Goal: Find specific page/section: Find specific page/section

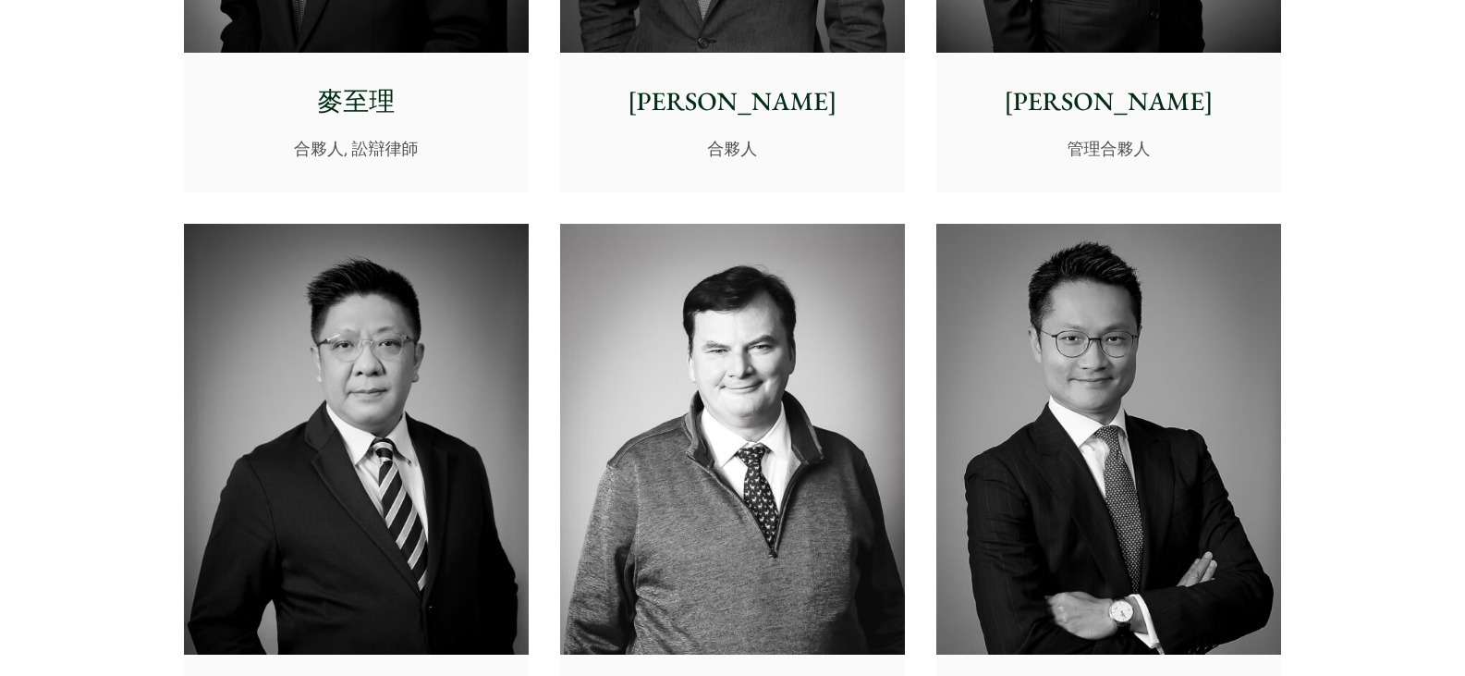
scroll to position [924, 0]
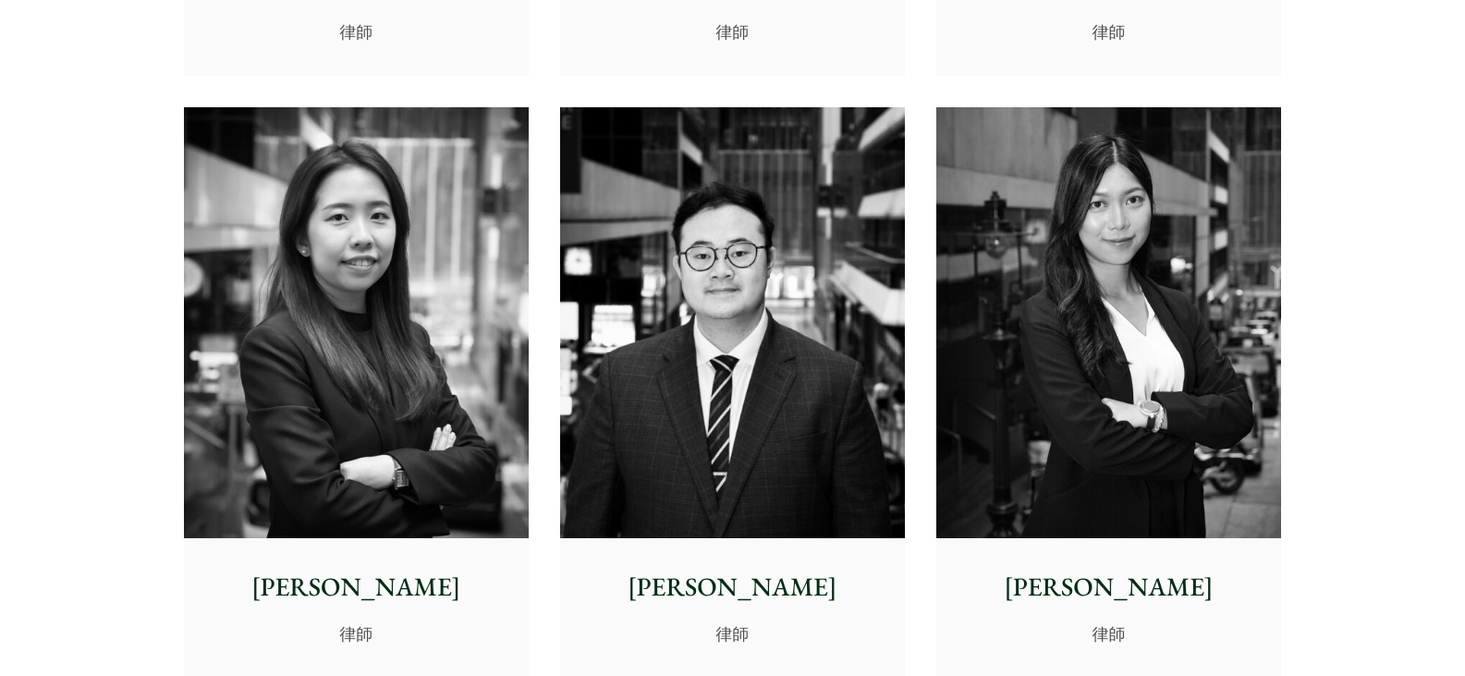
scroll to position [6594, 0]
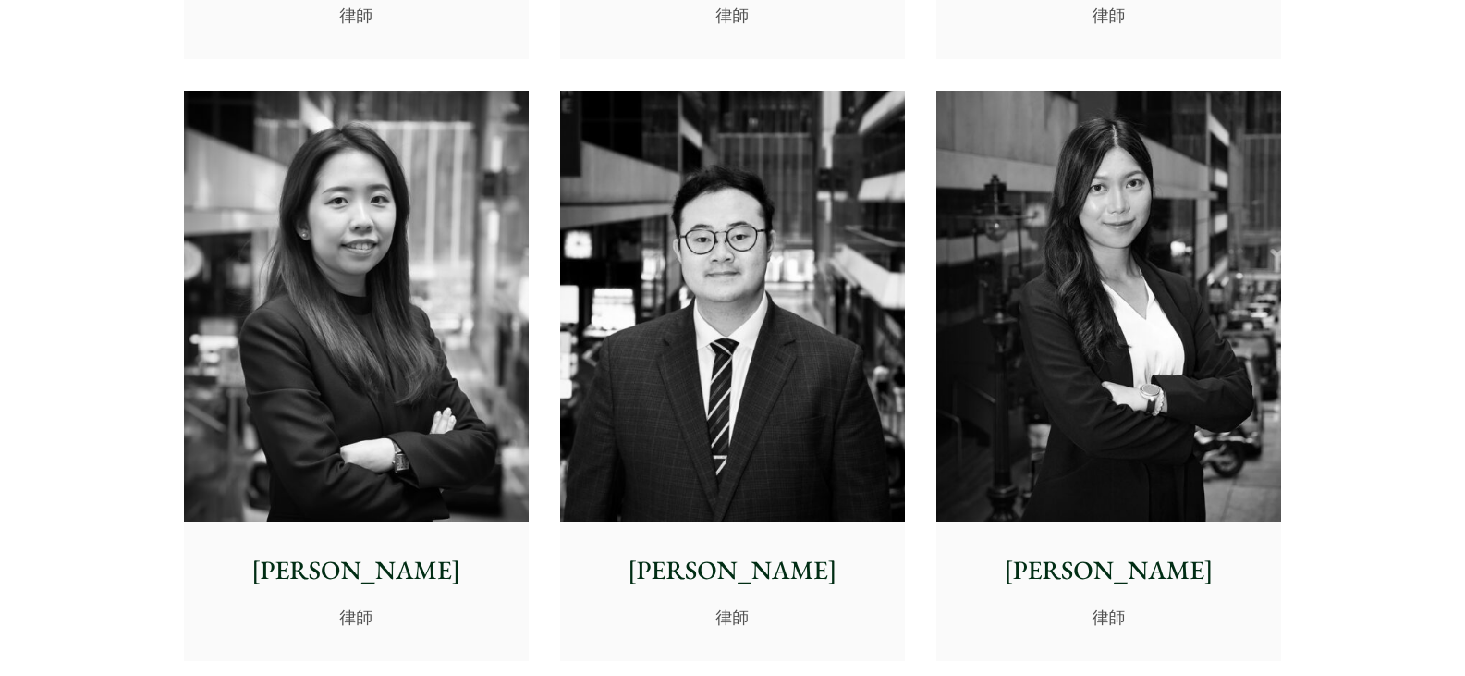
click at [361, 568] on p "[PERSON_NAME]" at bounding box center [356, 570] width 315 height 39
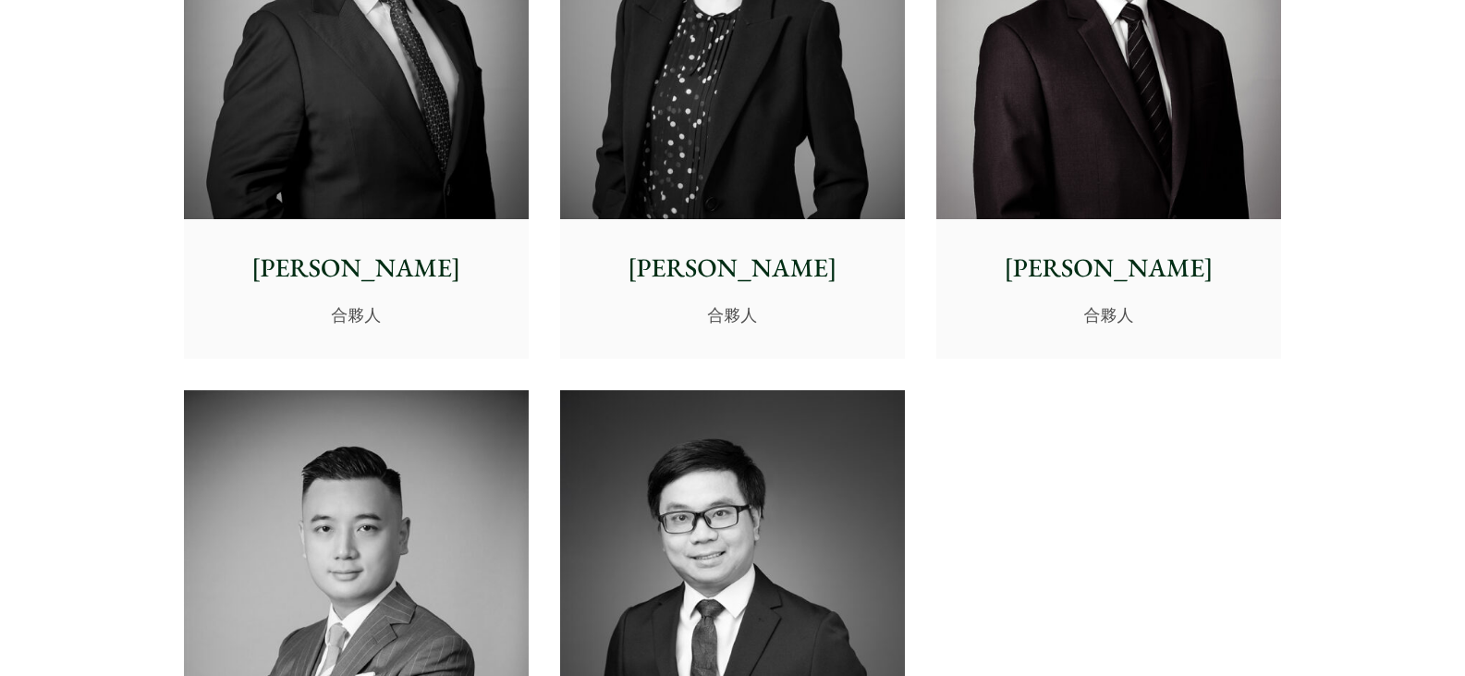
scroll to position [3729, 0]
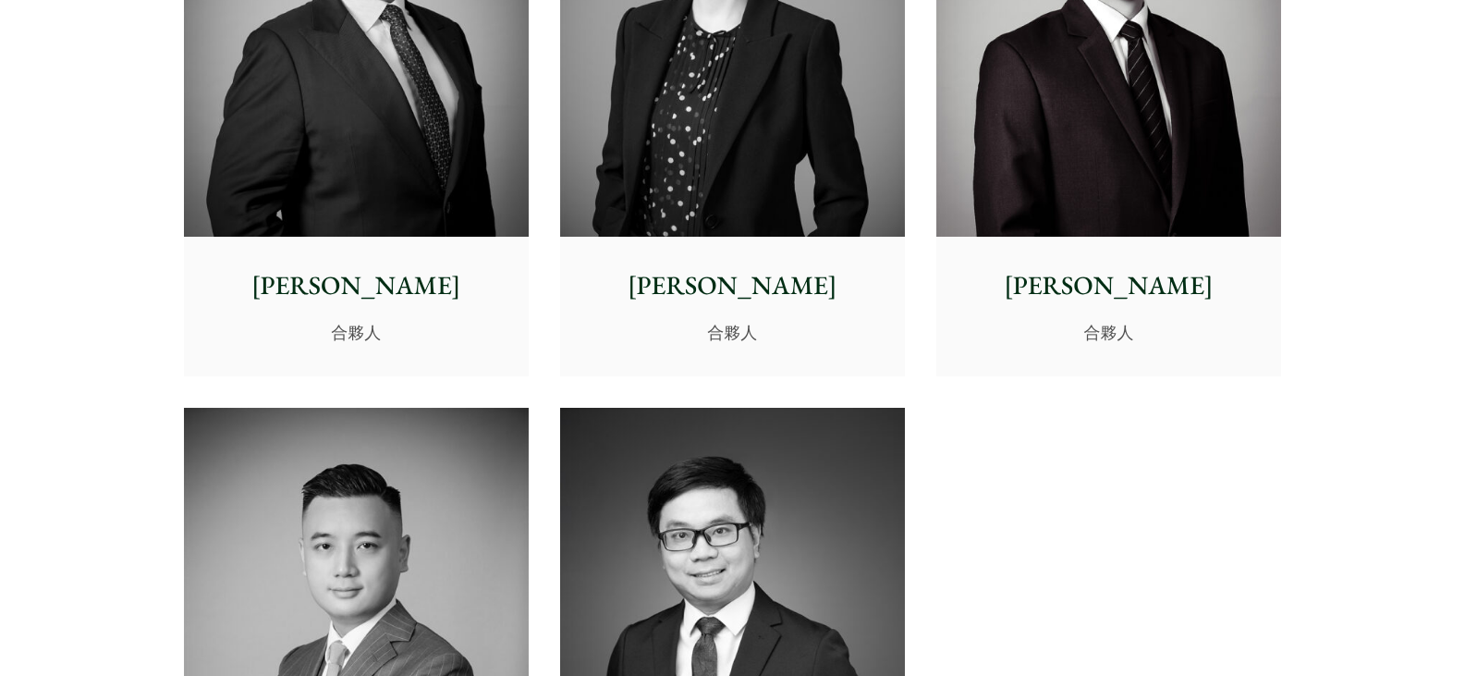
click at [759, 290] on p "沈燕" at bounding box center [732, 285] width 315 height 39
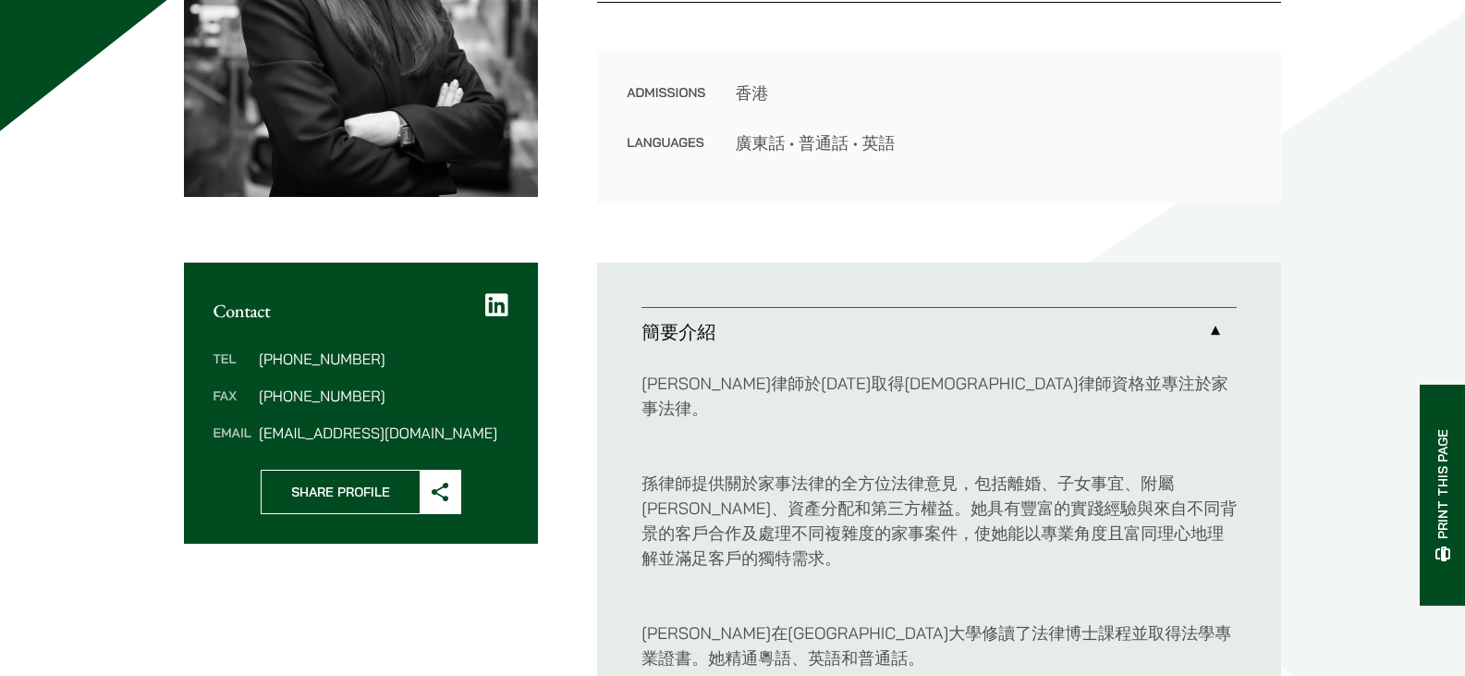
scroll to position [185, 0]
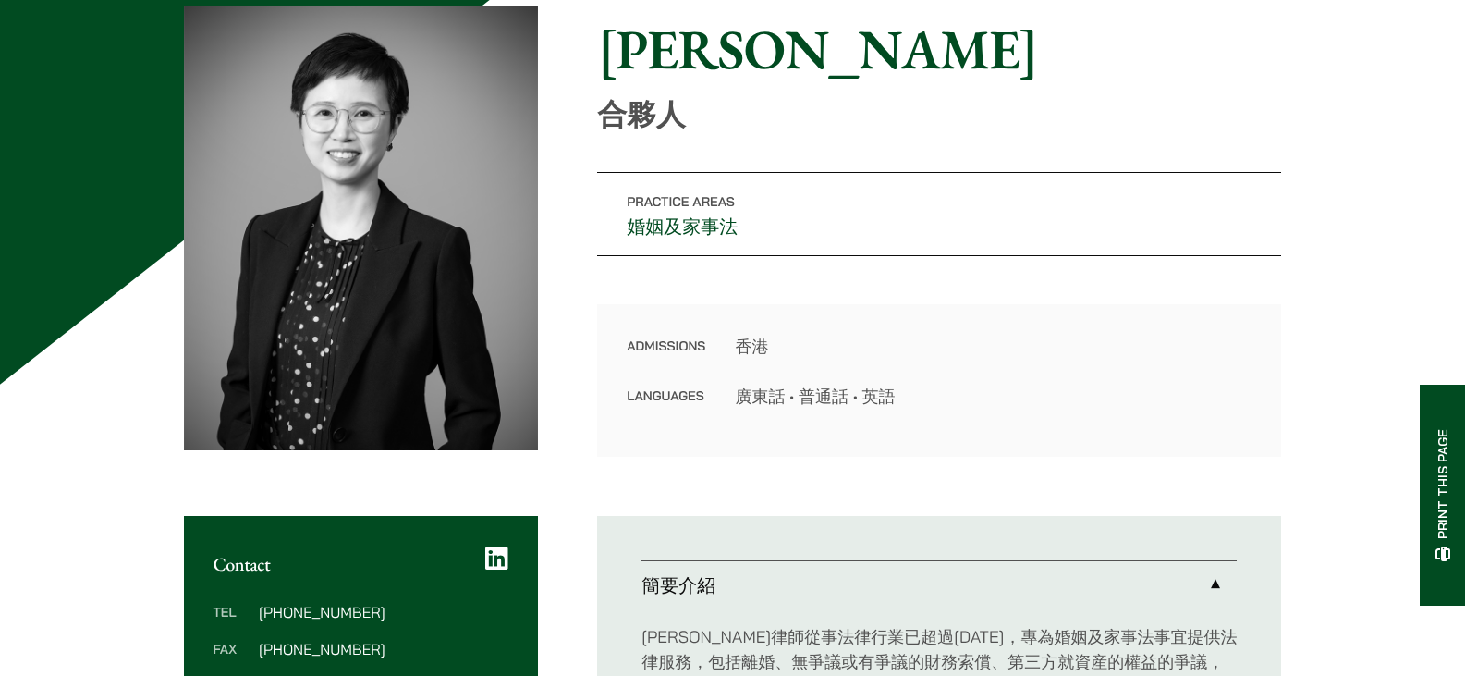
scroll to position [462, 0]
